Goal: Transaction & Acquisition: Subscribe to service/newsletter

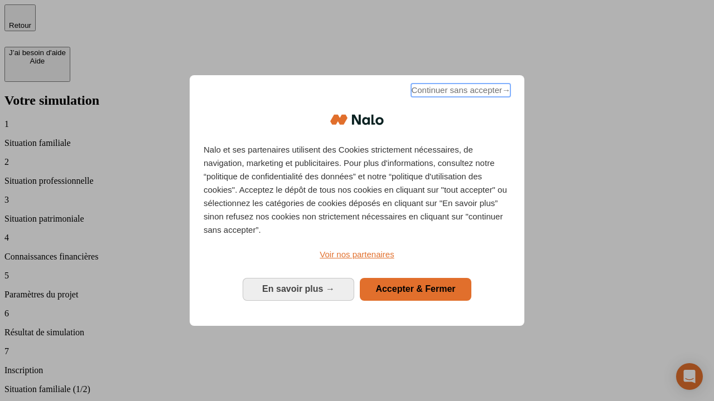
click at [459, 92] on span "Continuer sans accepter →" at bounding box center [460, 90] width 99 height 13
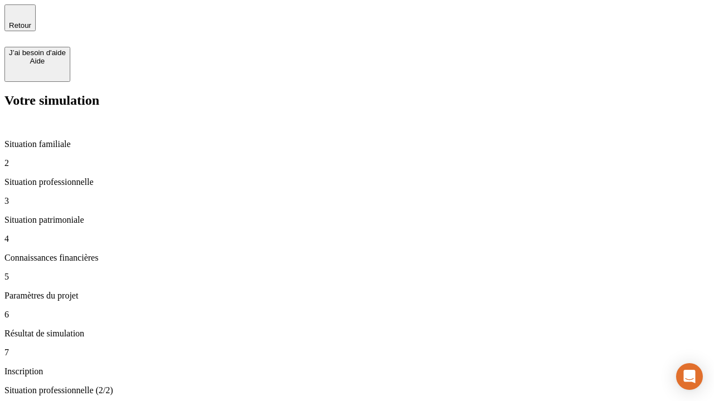
type input "30 000"
type input "40 000"
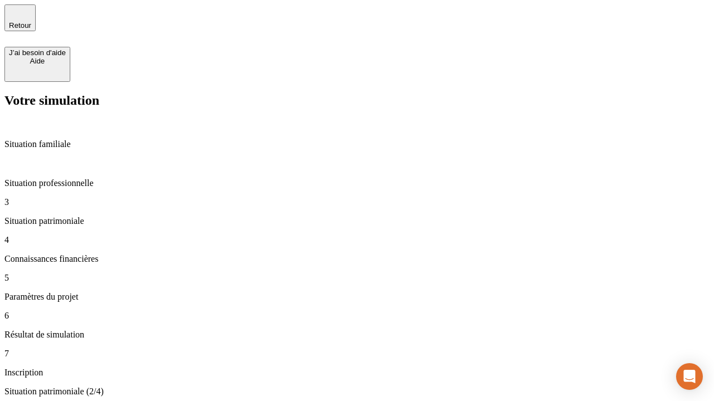
type input "1 100"
type input "20"
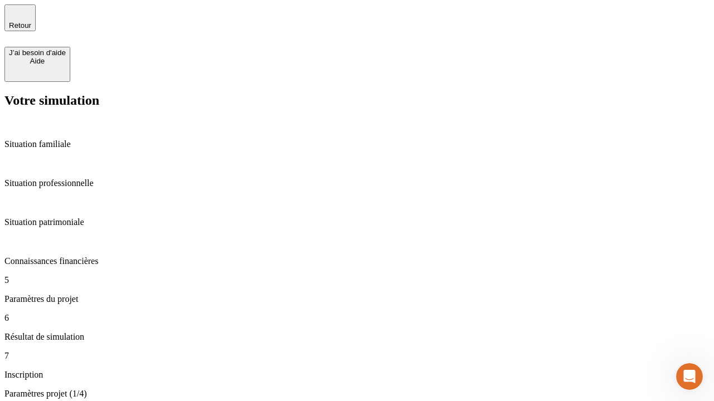
type input "40"
type input "62"
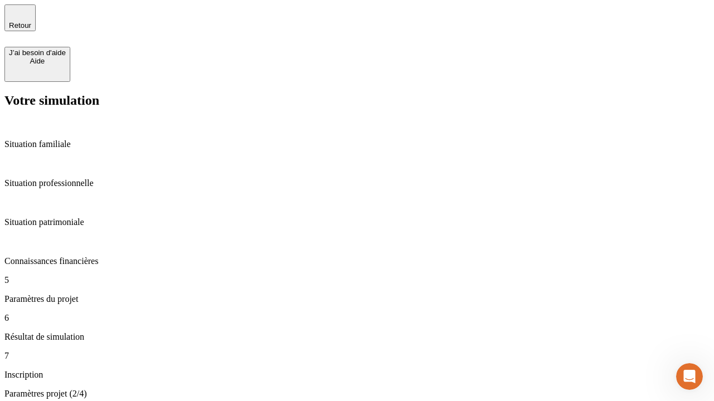
type input "50 000"
type input "640"
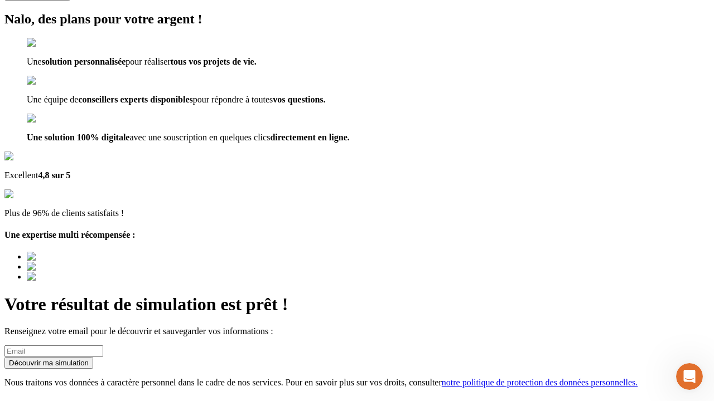
scroll to position [14, 0]
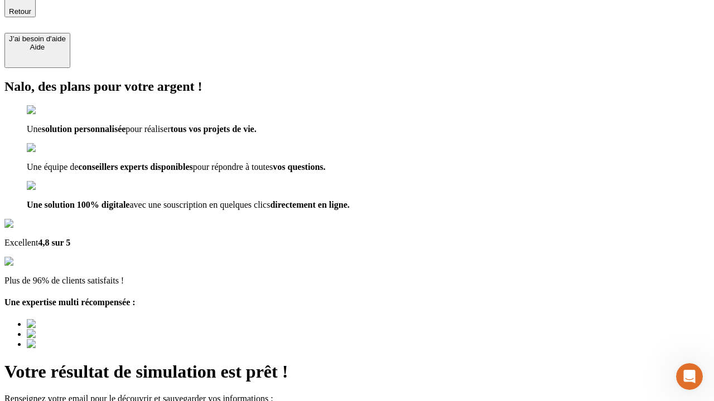
type input "[EMAIL_ADDRESS][DOMAIN_NAME]"
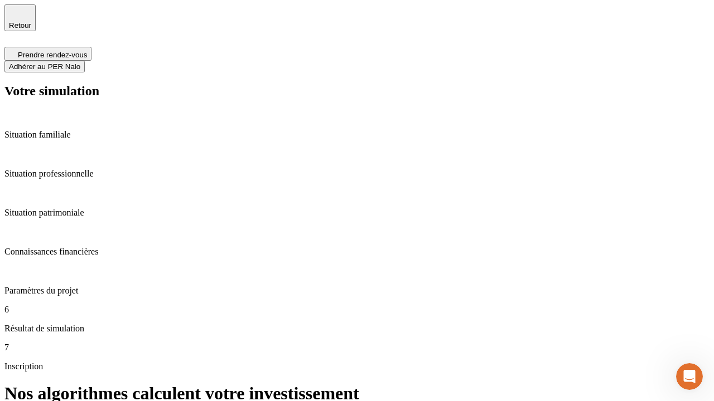
scroll to position [4, 0]
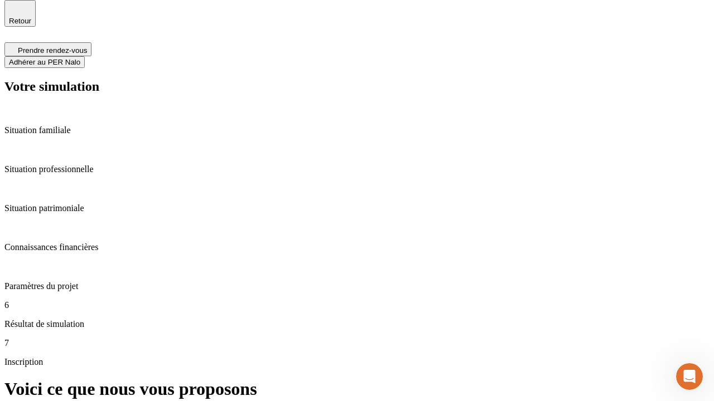
click at [80, 58] on span "Adhérer au PER Nalo" at bounding box center [44, 62] width 71 height 8
